Goal: Find specific page/section: Locate a particular part of the current website

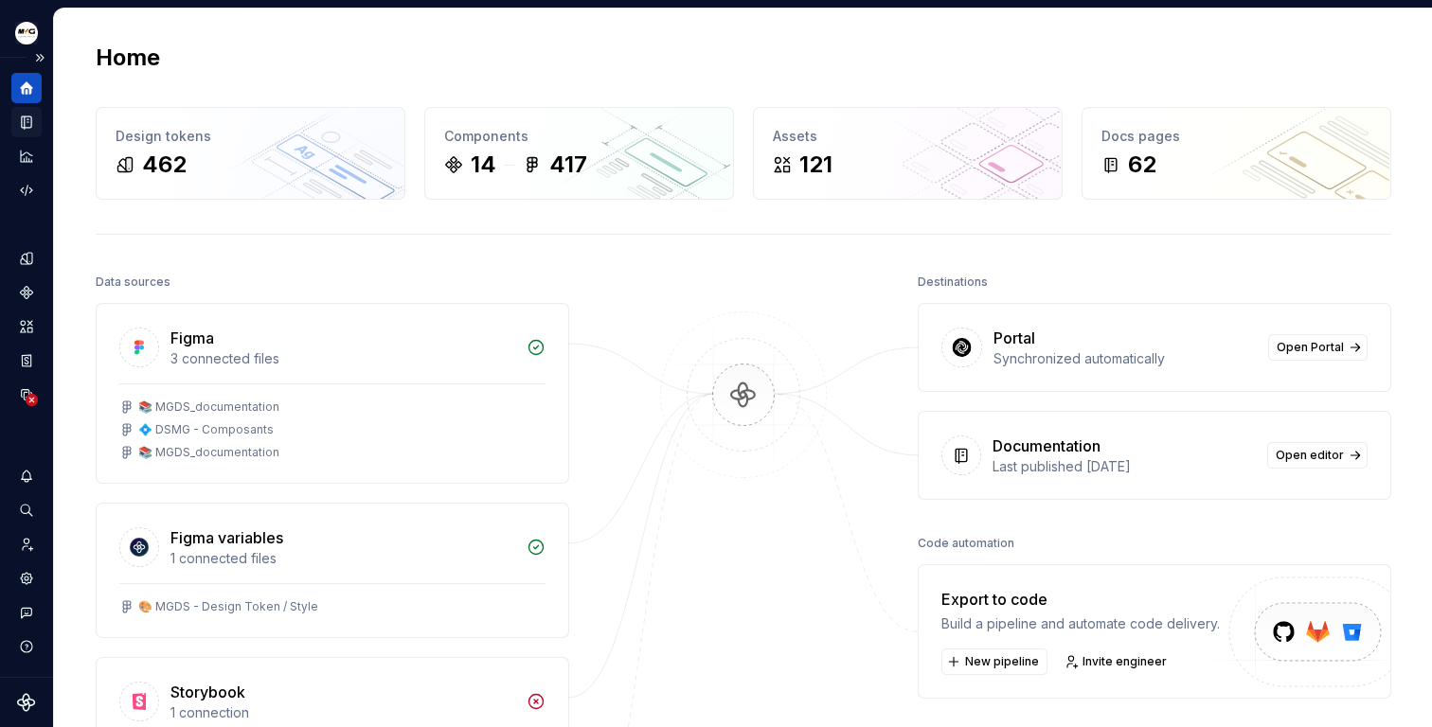
click at [35, 115] on div "Documentation" at bounding box center [26, 122] width 30 height 30
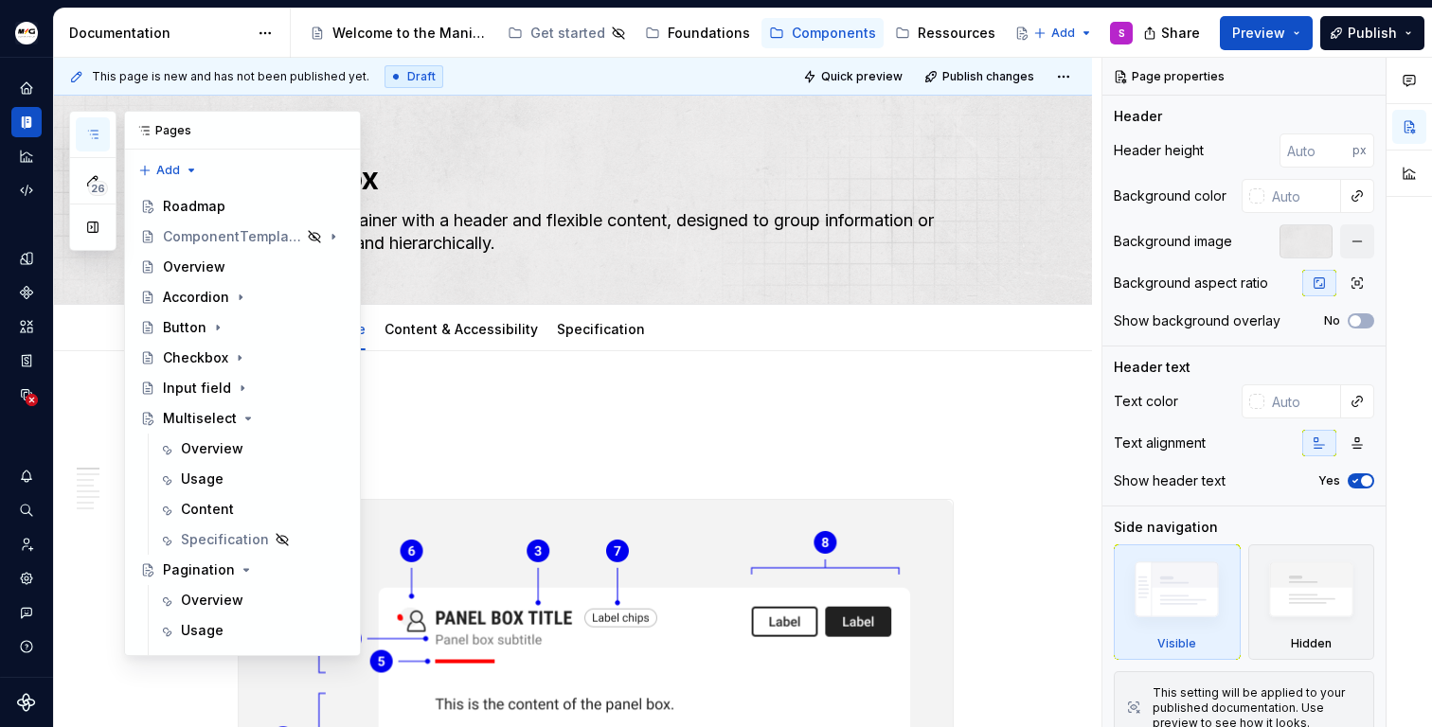
click at [99, 127] on icon "button" at bounding box center [92, 134] width 15 height 15
click at [244, 419] on icon "Page tree" at bounding box center [248, 418] width 15 height 15
click at [239, 447] on icon "Page tree" at bounding box center [246, 448] width 15 height 15
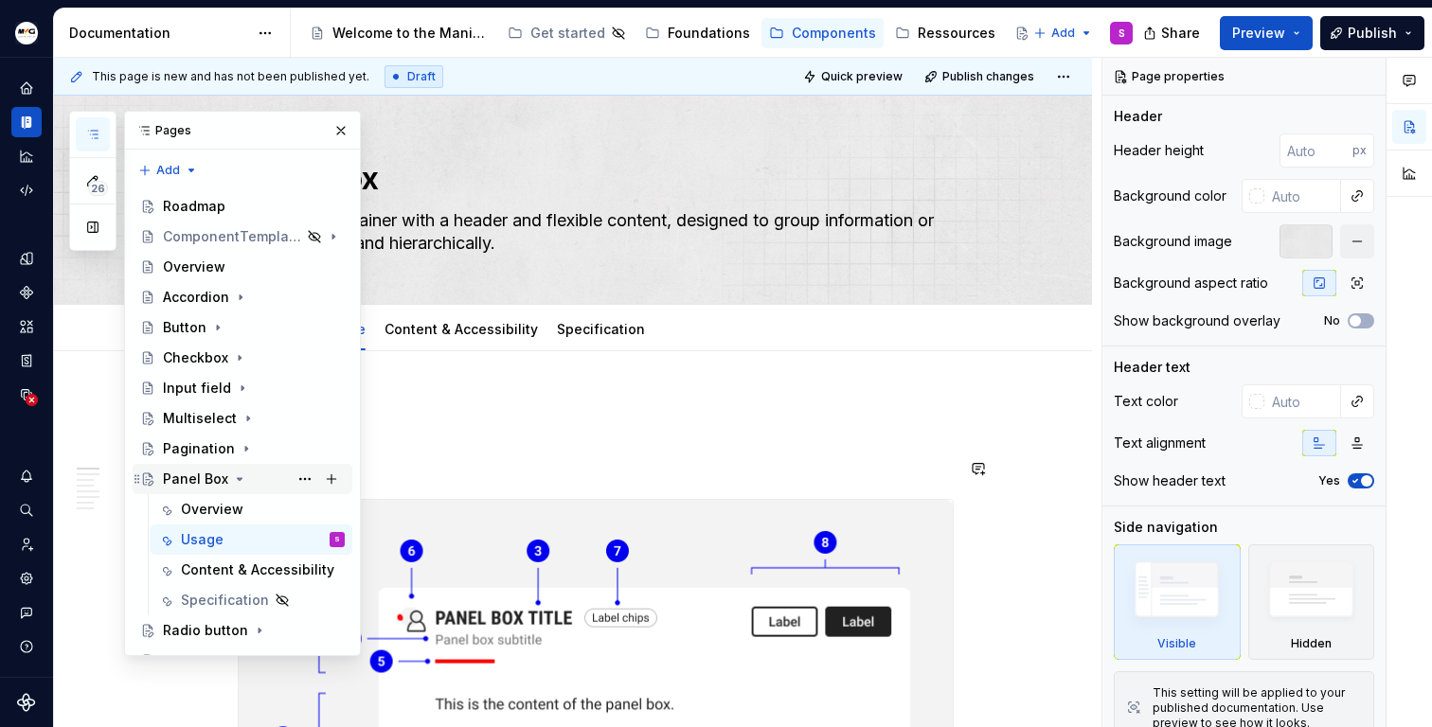
click at [238, 478] on icon "Page tree" at bounding box center [240, 479] width 5 height 2
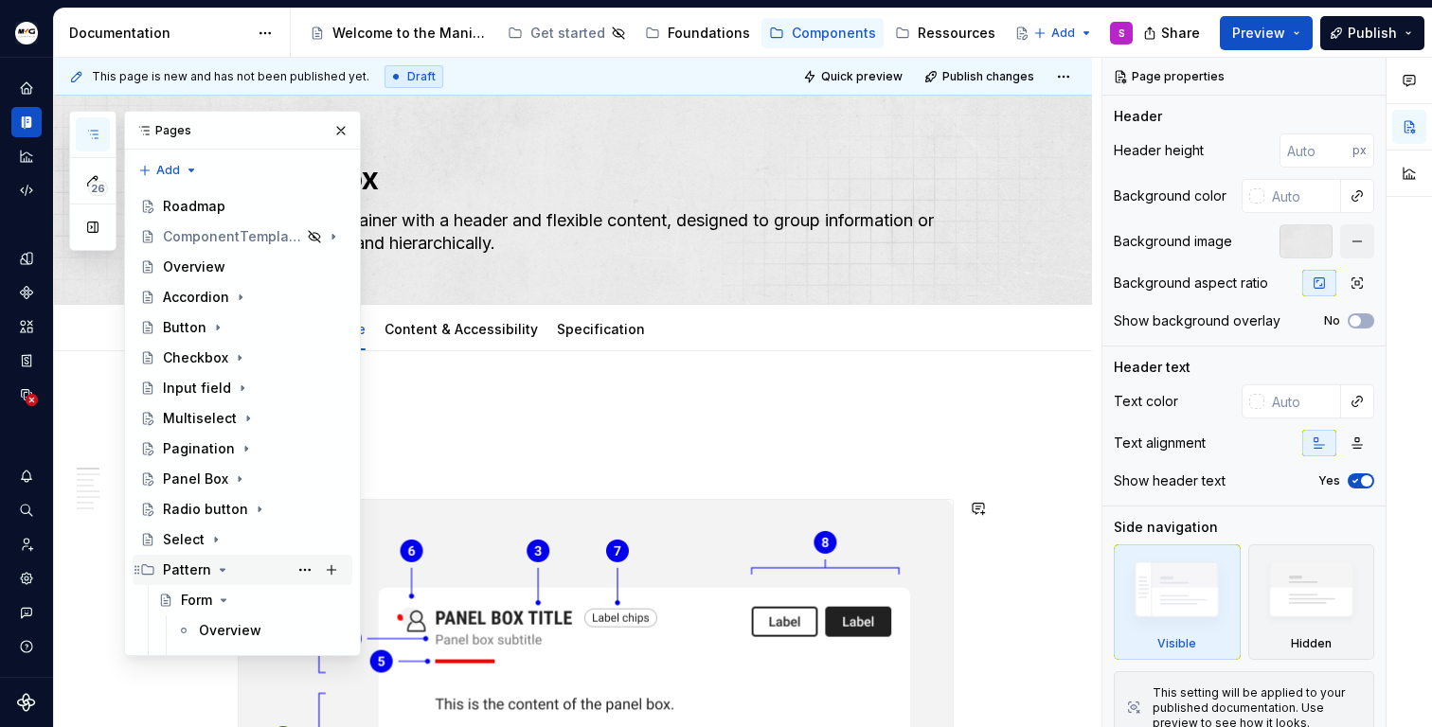
click at [218, 571] on icon "Page tree" at bounding box center [222, 569] width 15 height 15
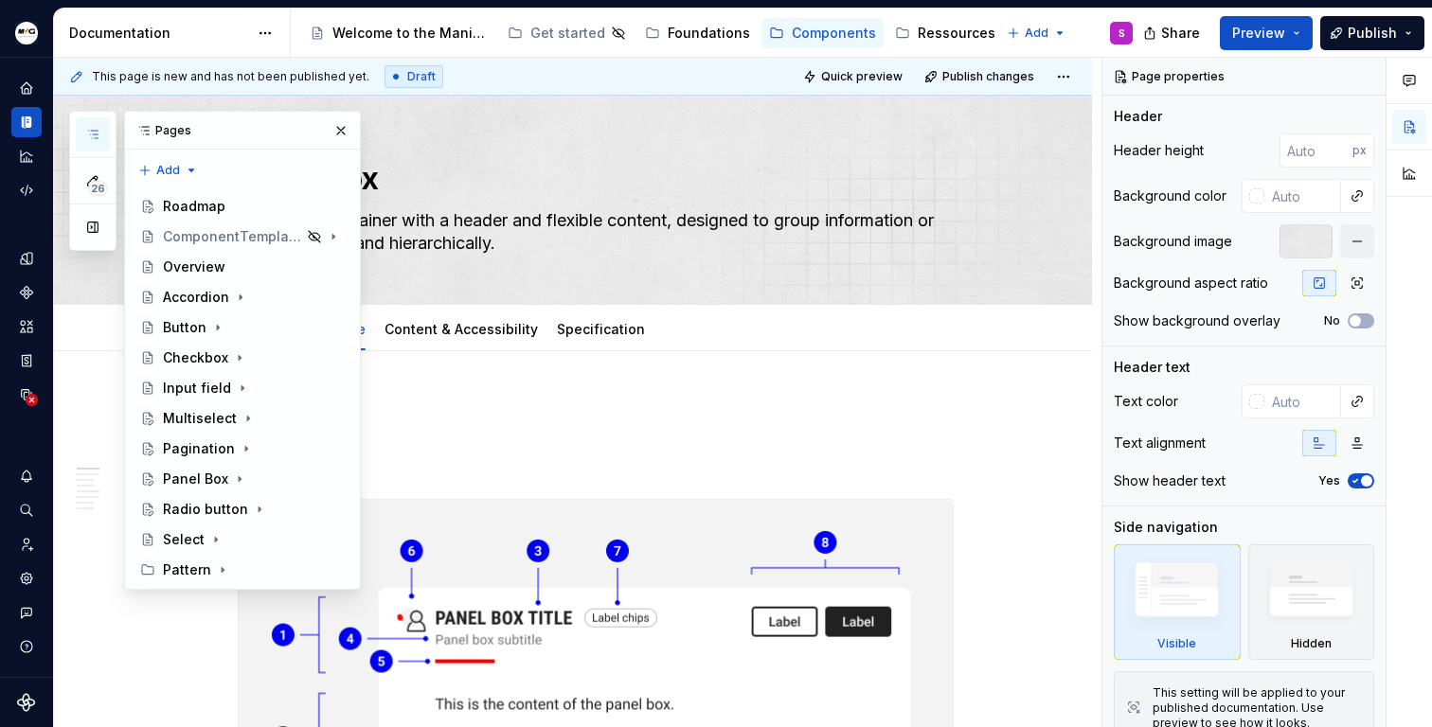
type textarea "*"
